Goal: Task Accomplishment & Management: Use online tool/utility

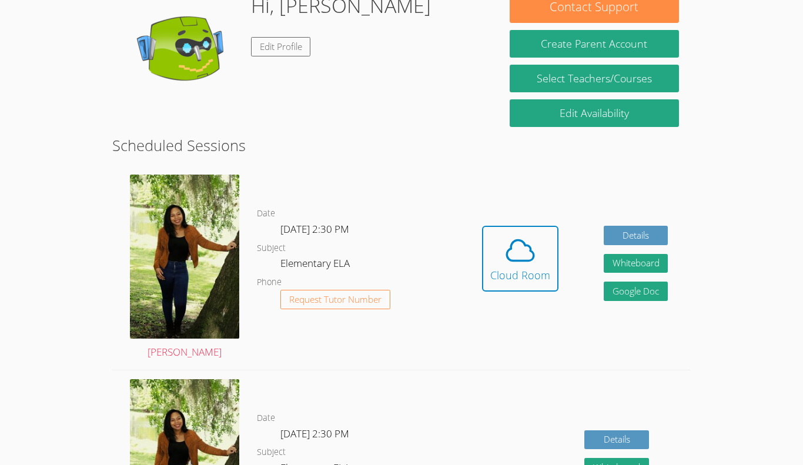
scroll to position [206, 0]
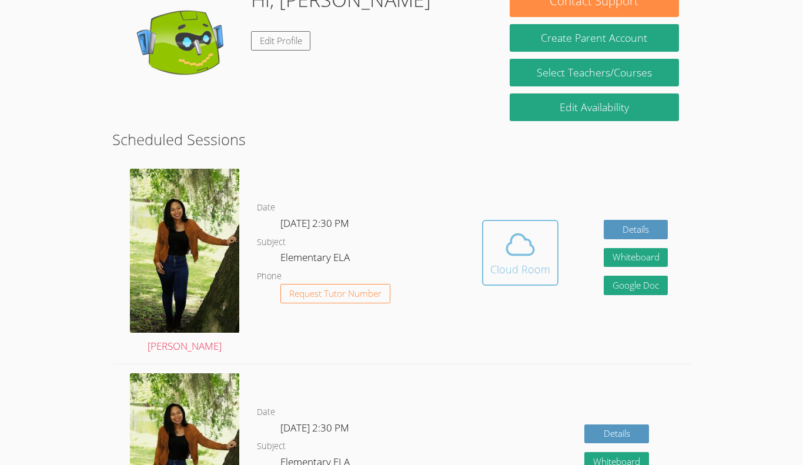
click at [540, 257] on span at bounding box center [520, 244] width 60 height 33
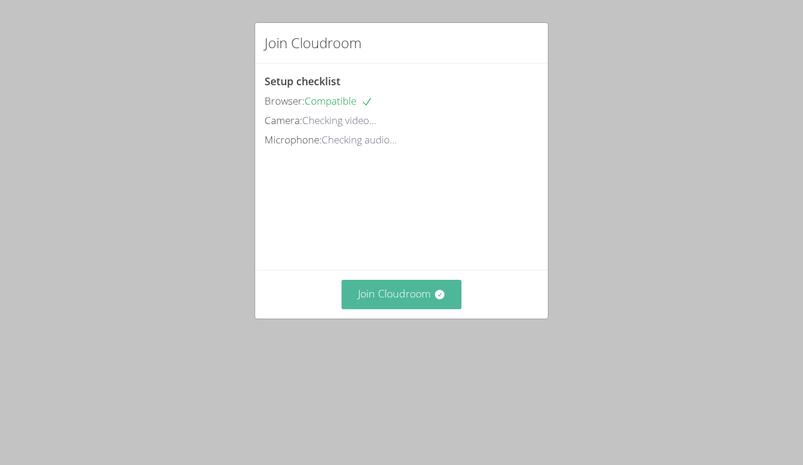
click at [426, 309] on button "Join Cloudroom" at bounding box center [402, 294] width 120 height 29
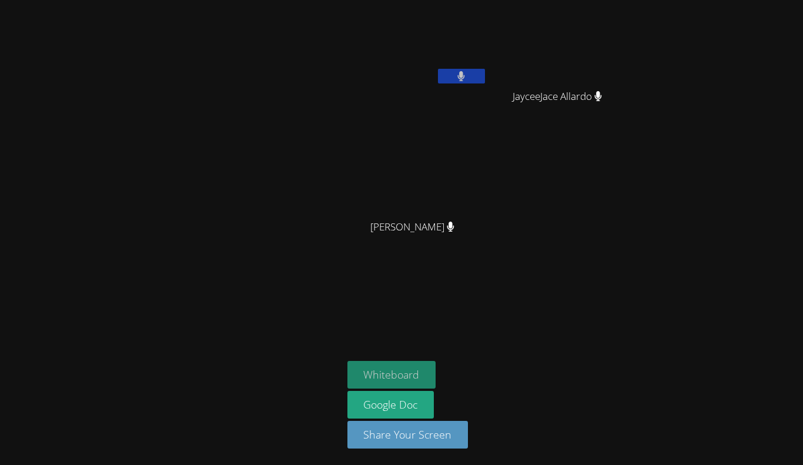
click at [374, 377] on button "Whiteboard" at bounding box center [391, 375] width 89 height 28
click at [236, 198] on div at bounding box center [171, 233] width 333 height 456
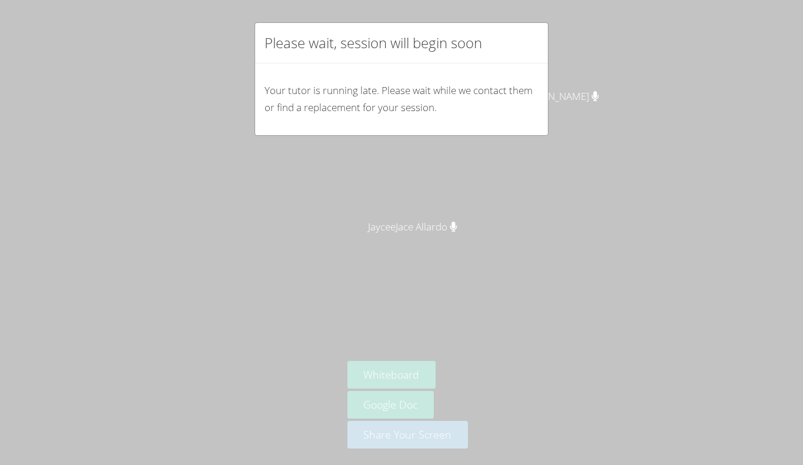
click at [367, 207] on div "Please wait, session will begin soon Your tutor is running late. Please wait wh…" at bounding box center [401, 232] width 803 height 465
click at [383, 136] on div "Please wait, session will begin soon Your tutor is running late. Please wait wh…" at bounding box center [401, 232] width 803 height 465
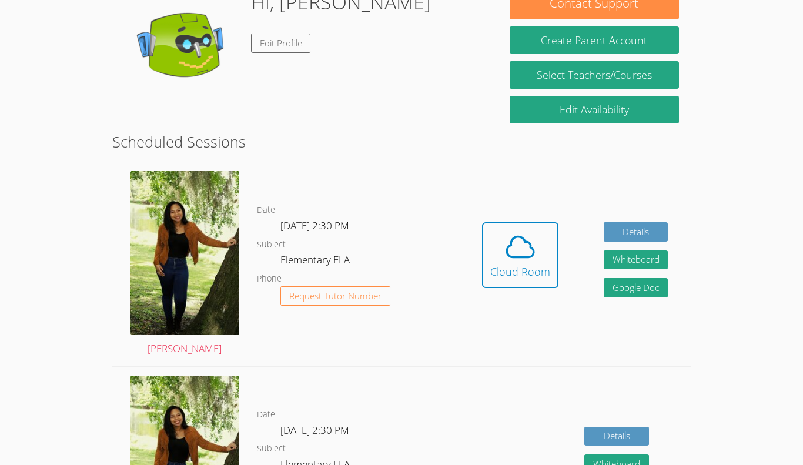
scroll to position [204, 0]
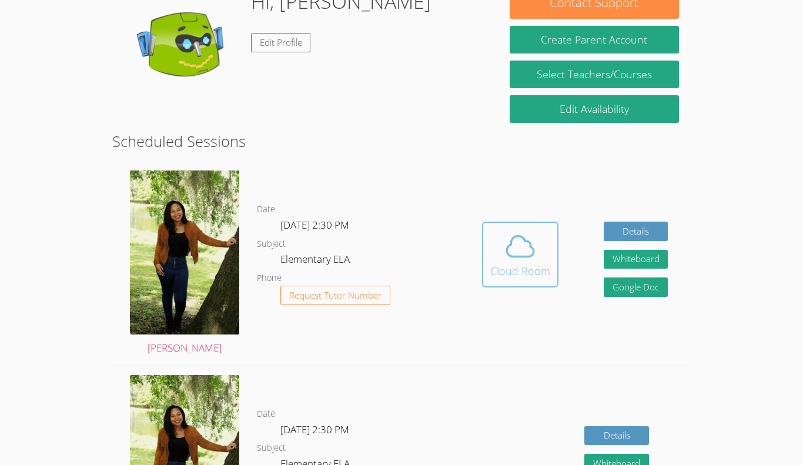
click at [534, 250] on icon at bounding box center [520, 246] width 33 height 33
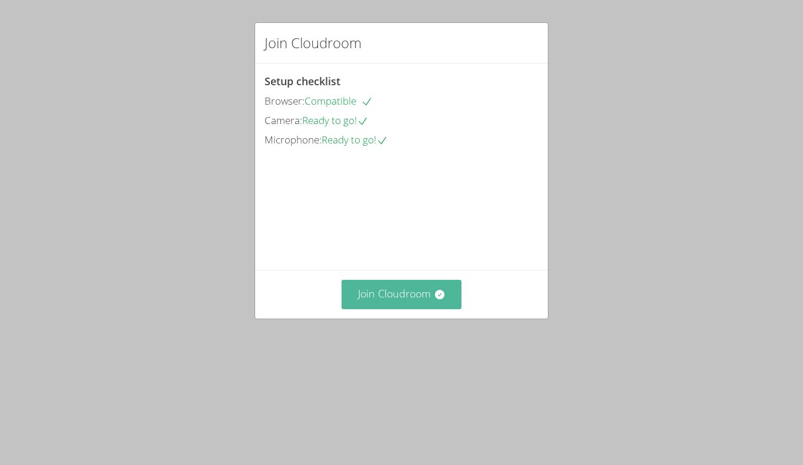
click at [386, 309] on button "Join Cloudroom" at bounding box center [402, 294] width 120 height 29
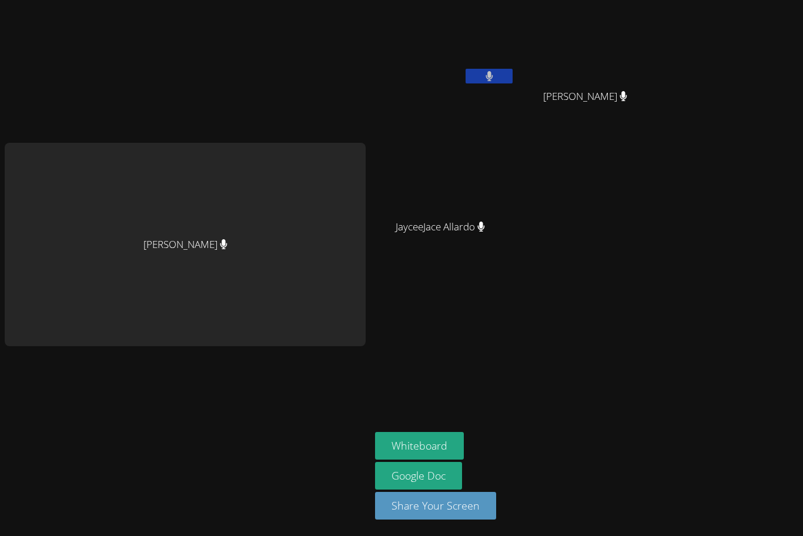
click at [349, 196] on div "[PERSON_NAME]" at bounding box center [185, 244] width 361 height 203
click at [250, 220] on div "[PERSON_NAME]" at bounding box center [185, 244] width 361 height 203
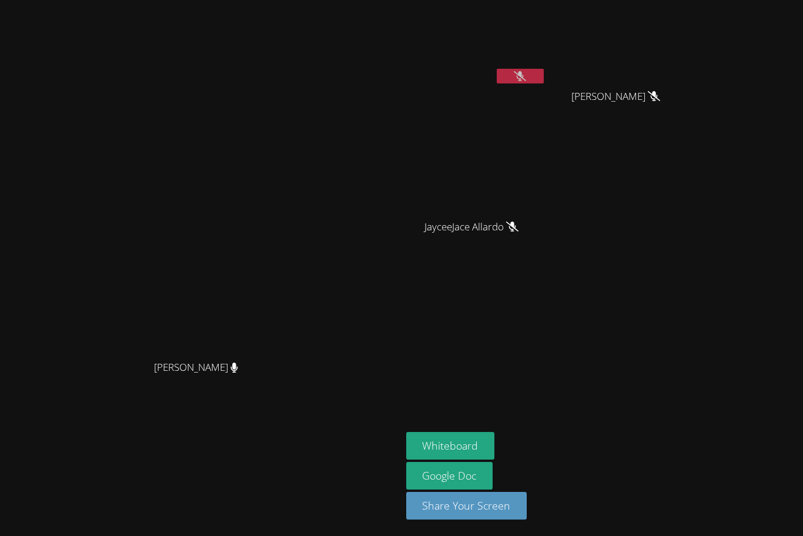
click at [544, 75] on button at bounding box center [520, 76] width 47 height 15
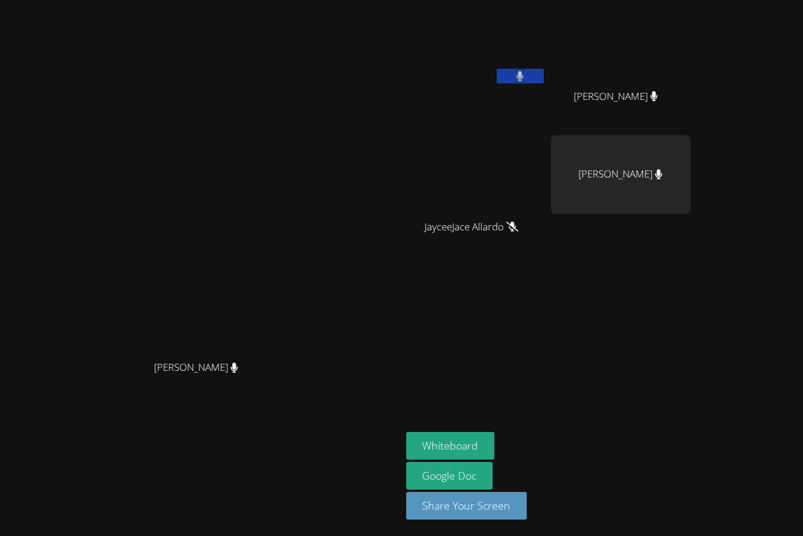
click at [544, 75] on button at bounding box center [520, 76] width 47 height 15
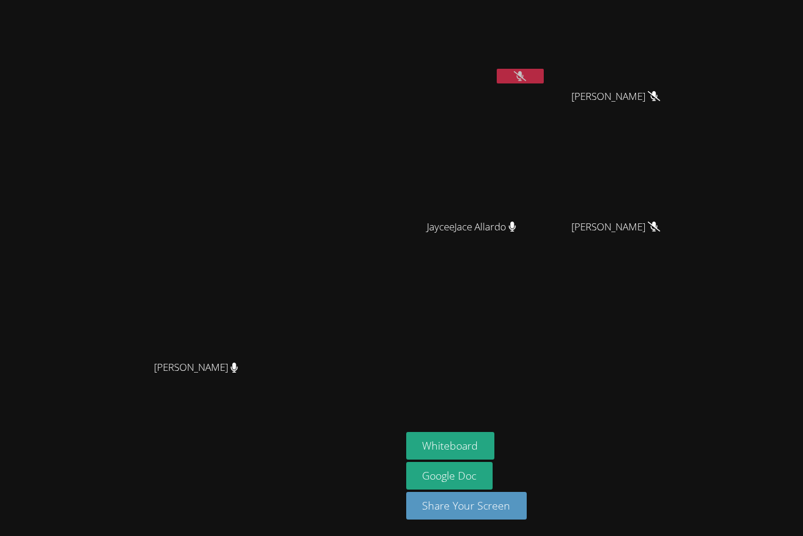
click at [544, 77] on button at bounding box center [520, 76] width 47 height 15
click at [524, 71] on icon at bounding box center [520, 76] width 8 height 10
click at [544, 78] on button at bounding box center [520, 76] width 47 height 15
click at [544, 80] on button at bounding box center [520, 76] width 47 height 15
click at [544, 82] on button at bounding box center [520, 76] width 47 height 15
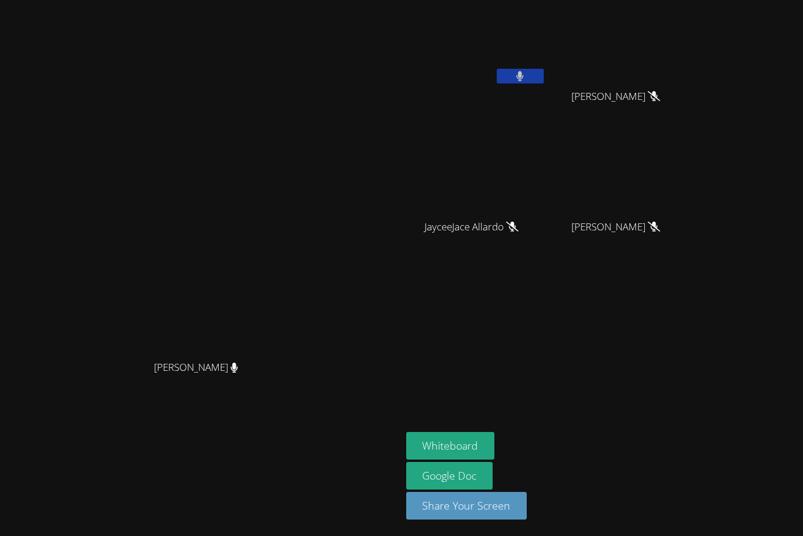
click at [544, 76] on button at bounding box center [520, 76] width 47 height 15
click at [546, 96] on div "Christopher Altamirano Garcia" at bounding box center [476, 68] width 140 height 126
click at [526, 78] on icon at bounding box center [520, 76] width 12 height 10
click at [544, 79] on button at bounding box center [520, 76] width 47 height 15
click at [544, 83] on div at bounding box center [520, 78] width 47 height 18
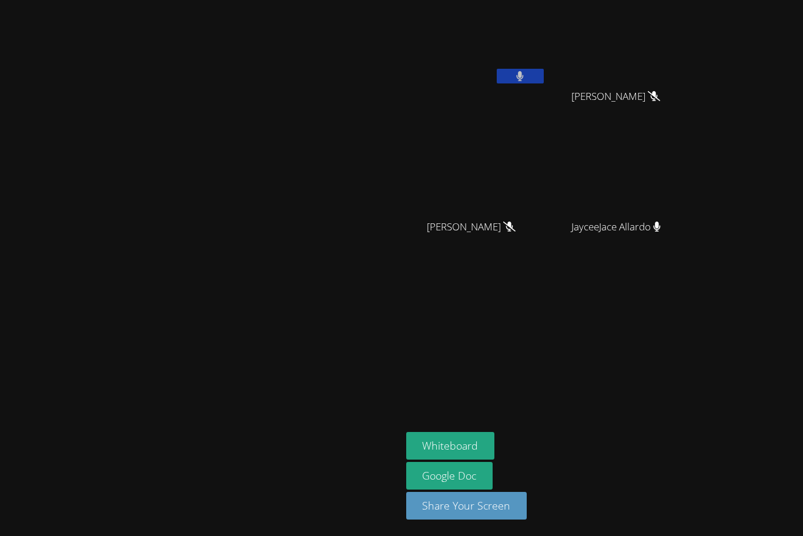
click at [544, 73] on button at bounding box center [520, 76] width 47 height 15
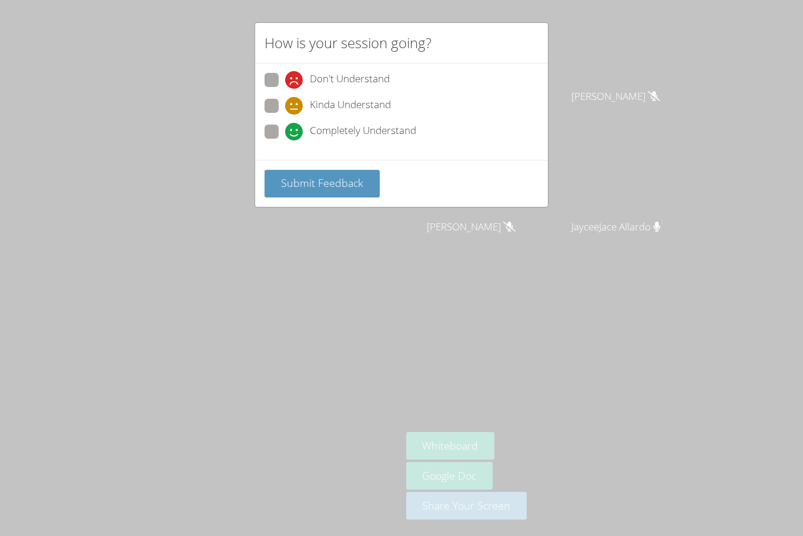
click at [285, 115] on span at bounding box center [285, 115] width 0 height 0
click at [285, 99] on input "Kinda Understand" at bounding box center [290, 104] width 10 height 10
radio input "true"
click at [331, 199] on div "Submit Feedback" at bounding box center [401, 183] width 293 height 47
click at [285, 140] on span at bounding box center [285, 140] width 0 height 0
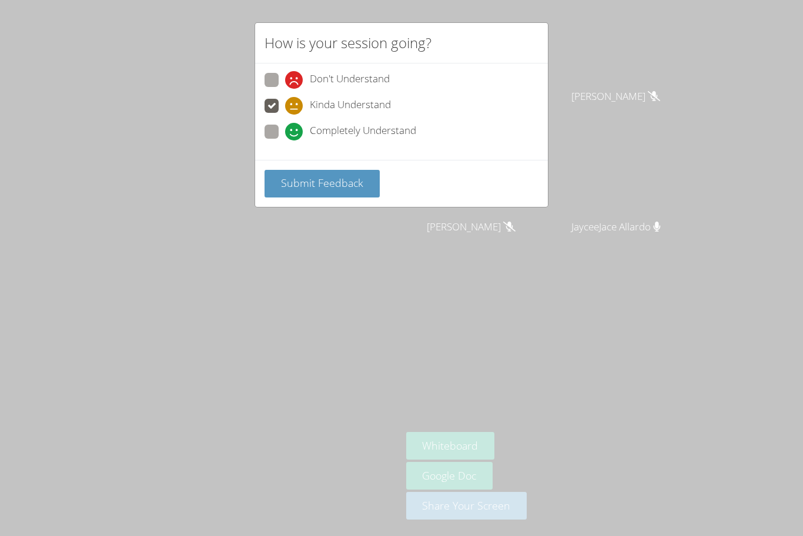
click at [285, 132] on input "Completely Understand" at bounding box center [290, 130] width 10 height 10
radio input "true"
click at [317, 178] on span "Submit Feedback" at bounding box center [322, 183] width 82 height 14
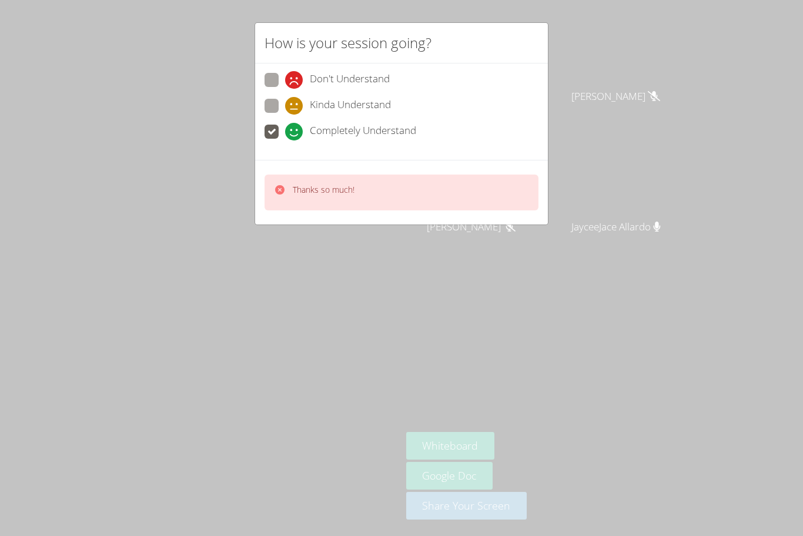
click at [335, 179] on div "Thanks so much!" at bounding box center [402, 193] width 274 height 36
click at [342, 190] on p "Thanks so much!" at bounding box center [324, 190] width 62 height 12
click at [215, 219] on div "How is your session going? Don't Understand Kinda Understand Completely Underst…" at bounding box center [401, 268] width 803 height 536
click at [289, 280] on video at bounding box center [200, 245] width 176 height 220
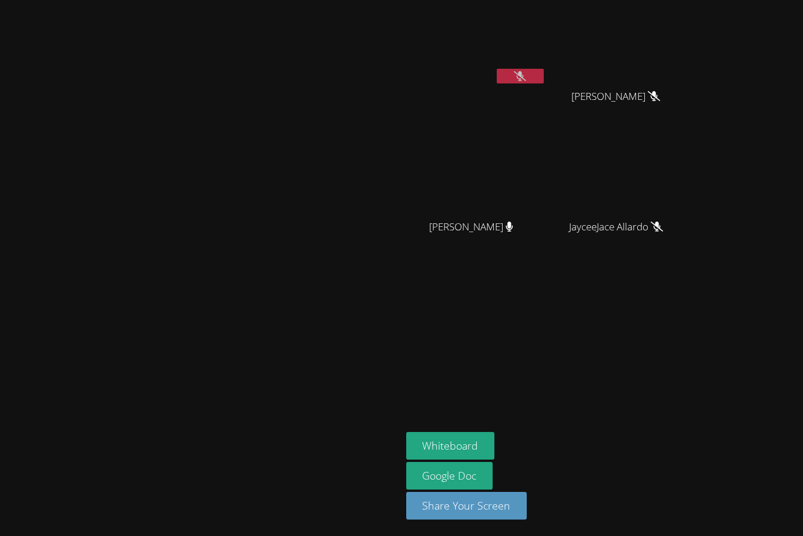
click at [544, 74] on button at bounding box center [520, 76] width 47 height 15
click at [526, 78] on icon at bounding box center [520, 76] width 12 height 10
